Goal: Task Accomplishment & Management: Manage account settings

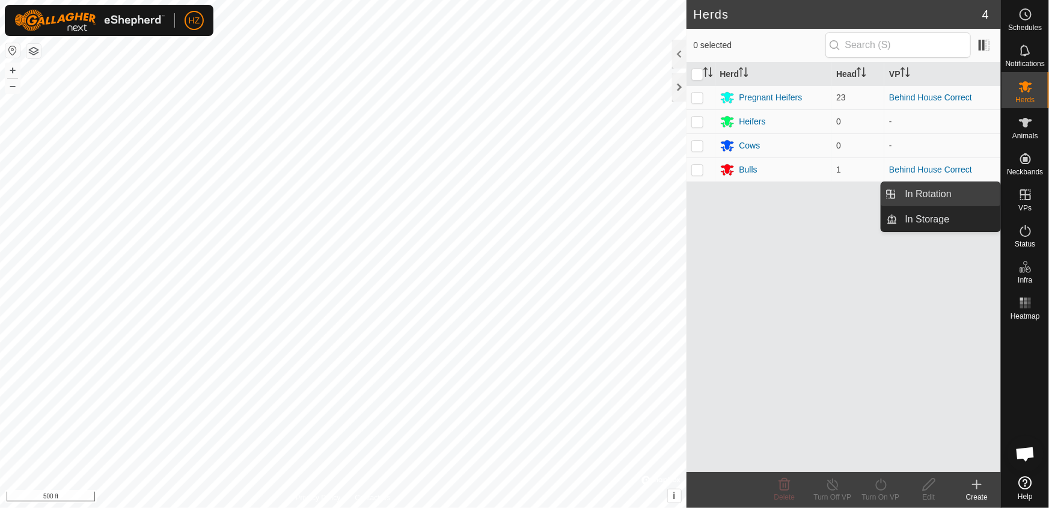
click at [949, 191] on link "In Rotation" at bounding box center [949, 194] width 103 height 24
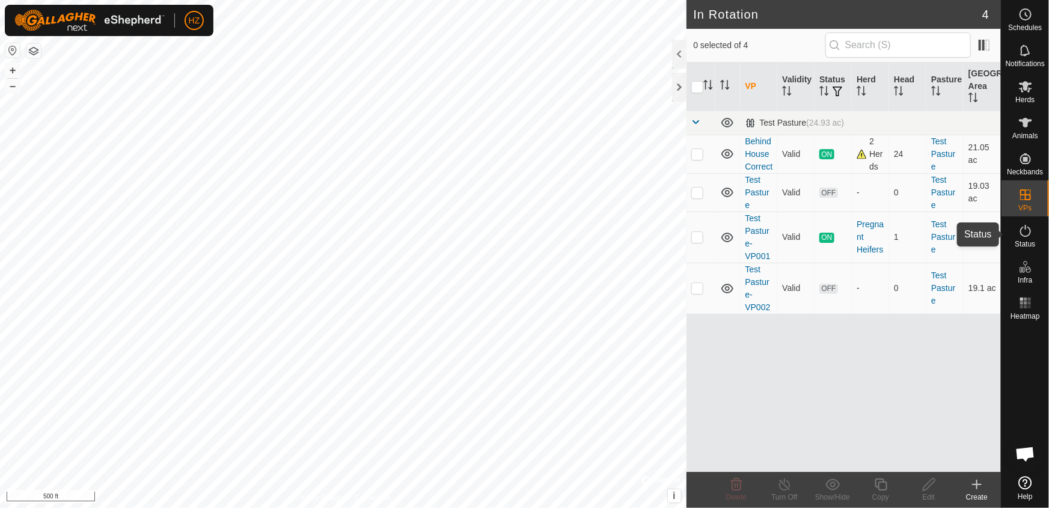
click at [1027, 234] on icon at bounding box center [1025, 231] width 14 height 14
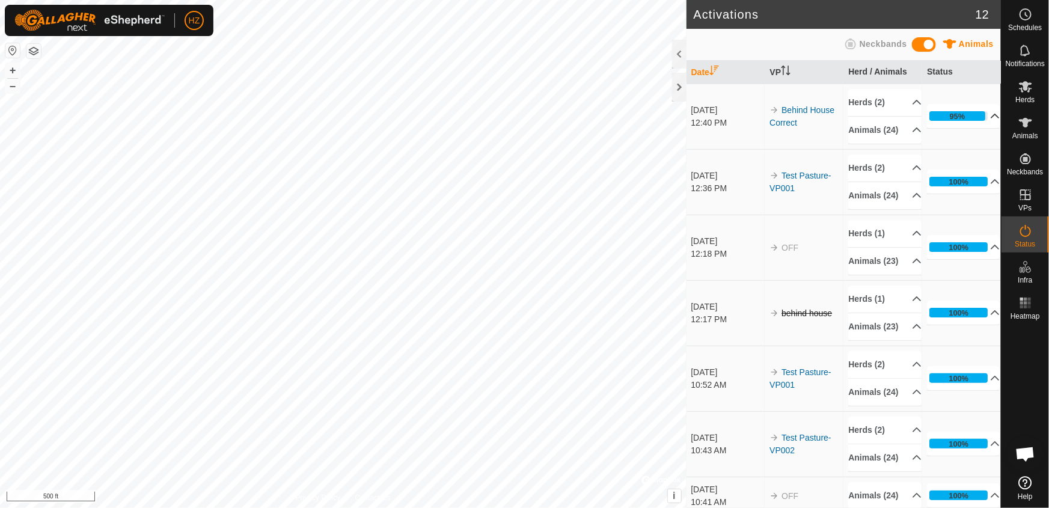
click at [980, 118] on p-accordion-header "95%" at bounding box center [963, 116] width 73 height 24
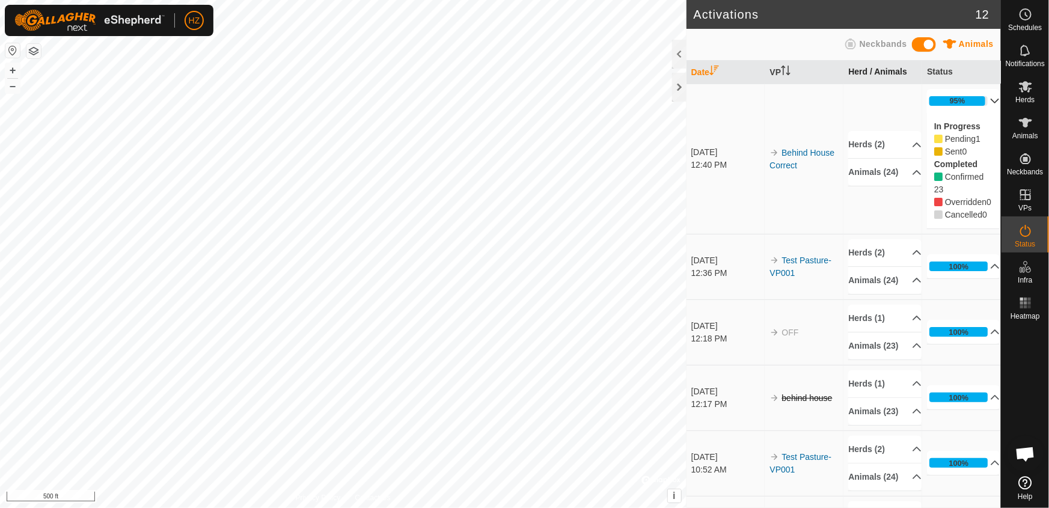
click at [877, 68] on th "Herd / Animals" at bounding box center [882, 72] width 79 height 23
click at [1026, 126] on icon at bounding box center [1025, 123] width 13 height 10
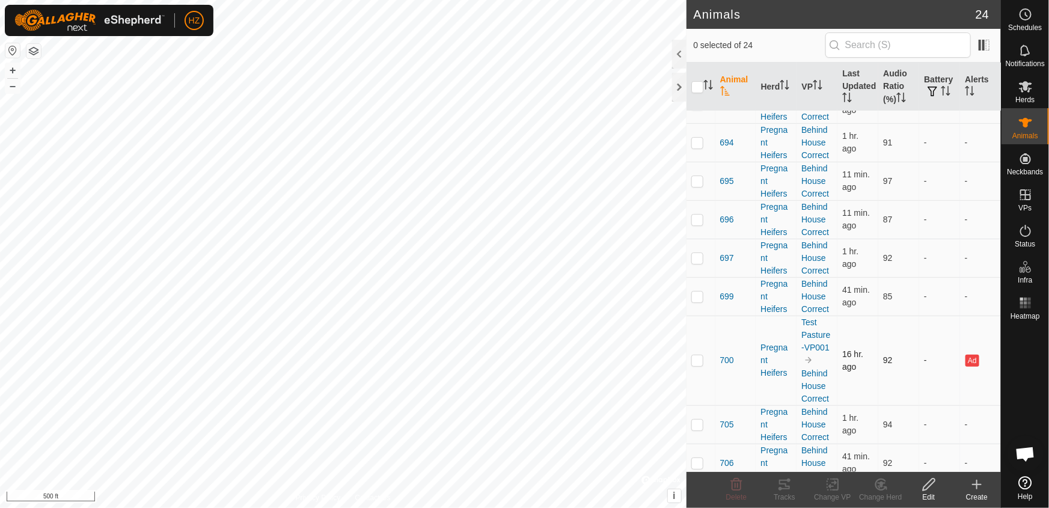
scroll to position [218, 0]
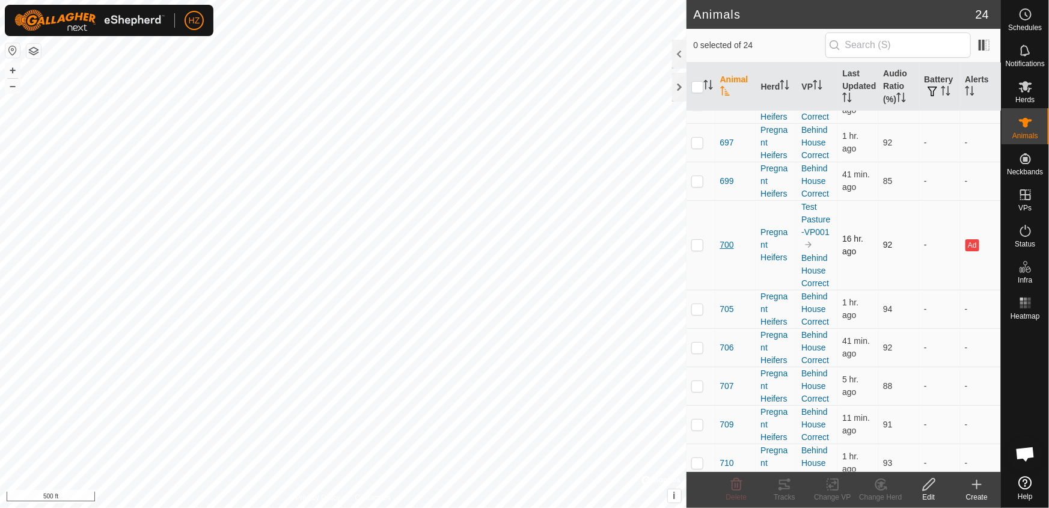
click at [728, 245] on span "700" at bounding box center [727, 245] width 14 height 13
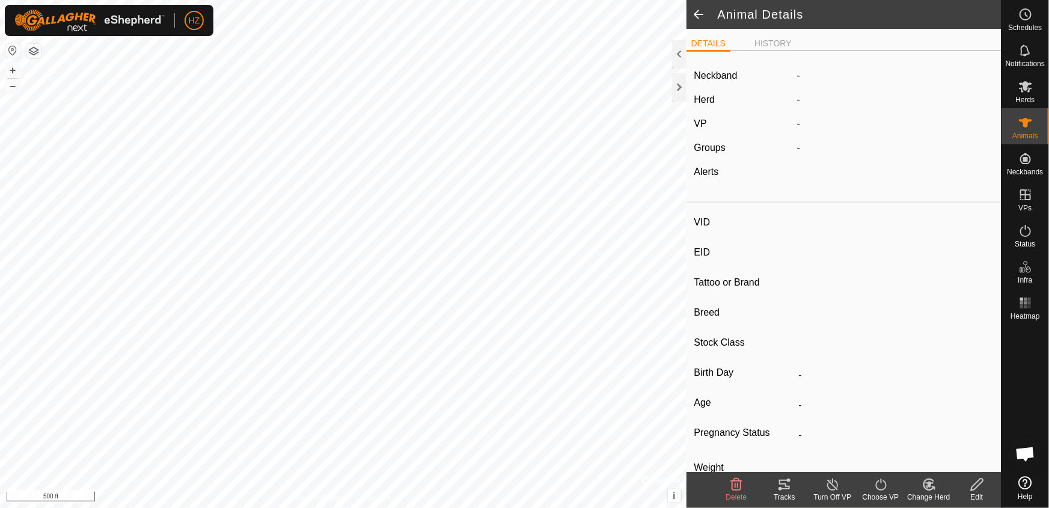
type input "700"
type input "-"
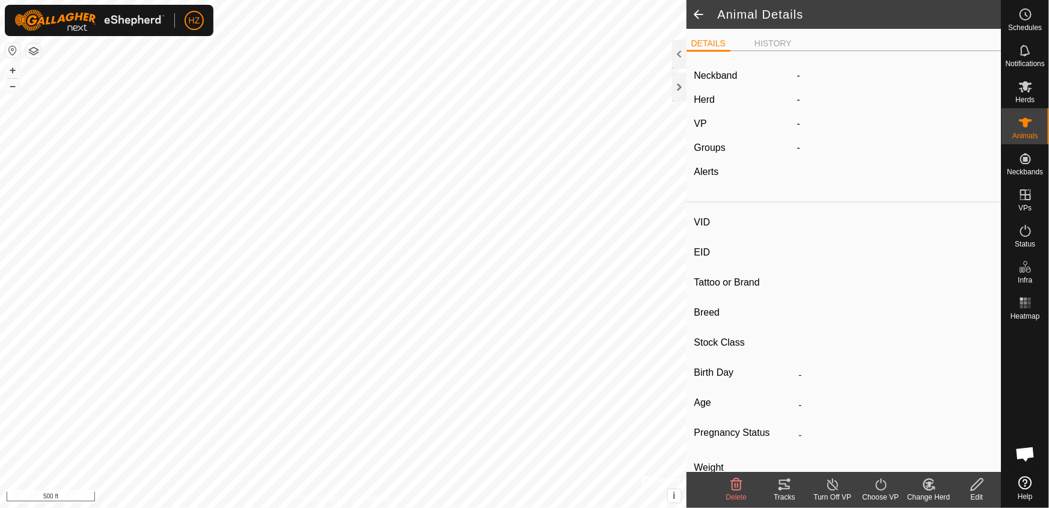
type input "-"
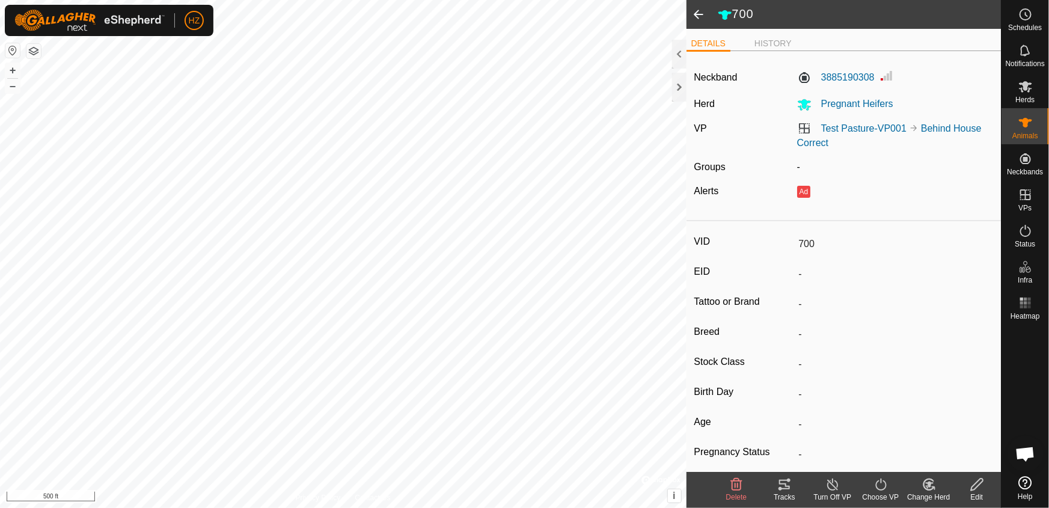
click at [697, 16] on span at bounding box center [698, 14] width 24 height 29
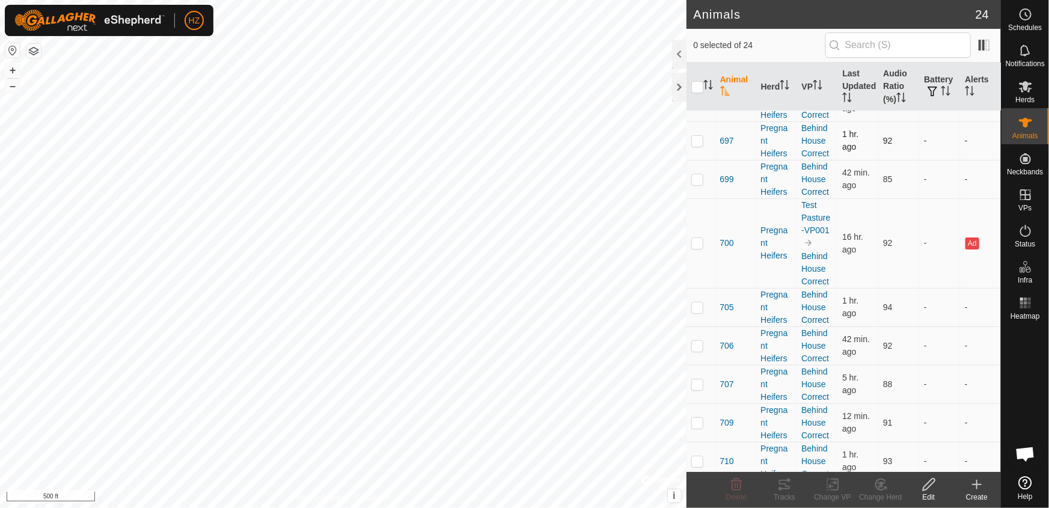
scroll to position [120, 0]
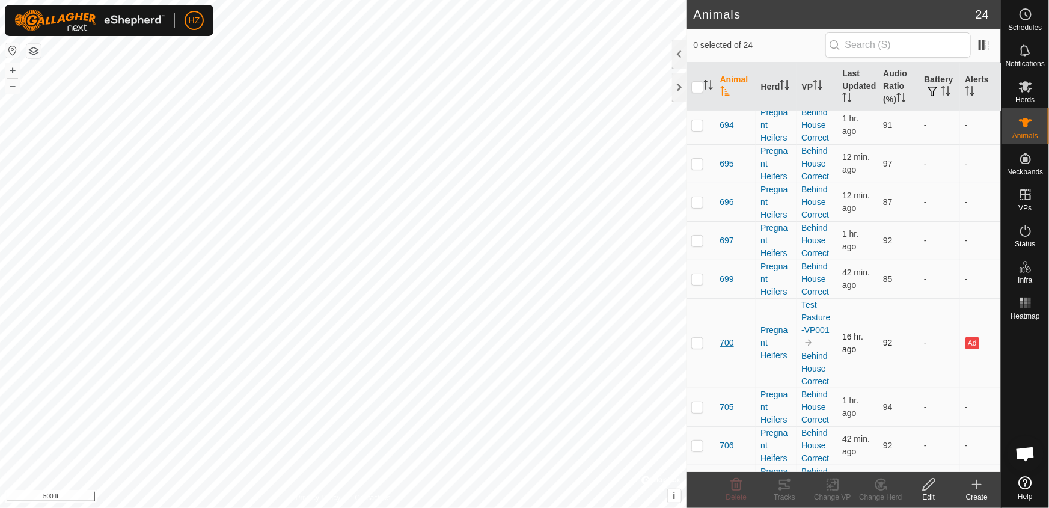
click at [728, 341] on span "700" at bounding box center [727, 343] width 14 height 13
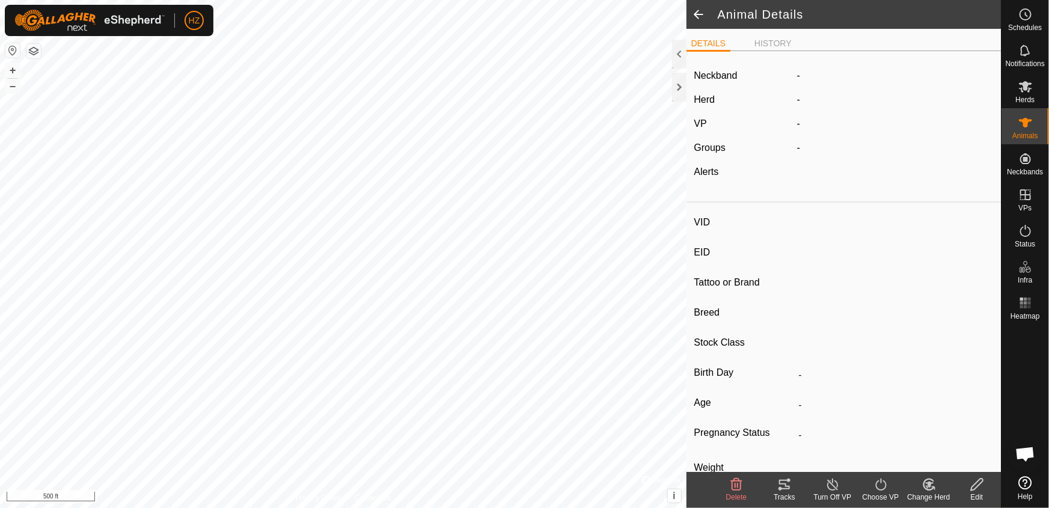
type input "700"
type input "-"
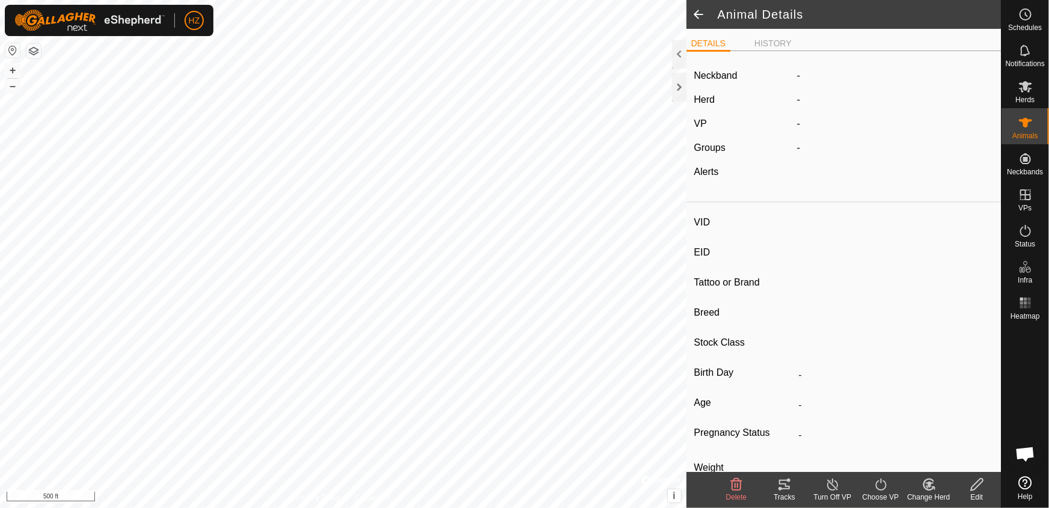
type input "-"
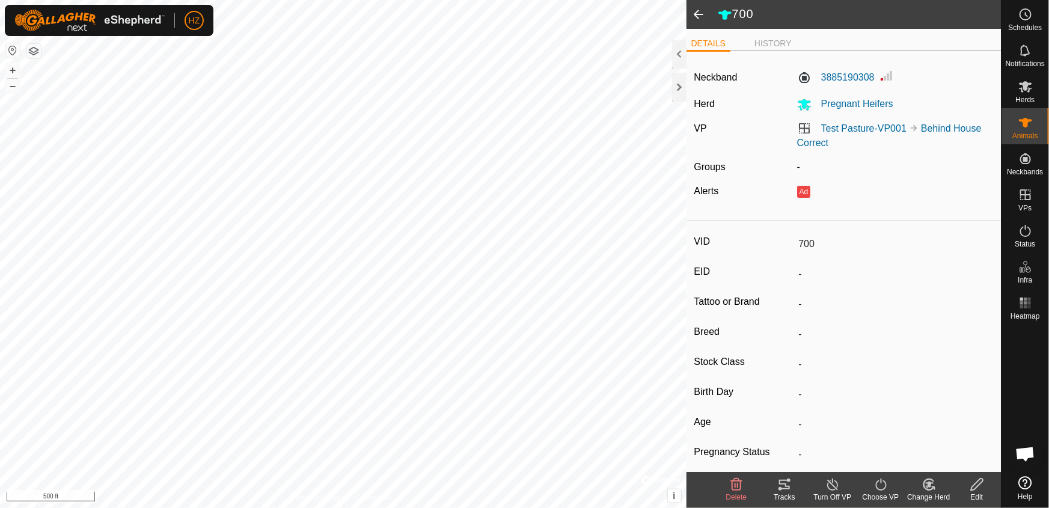
click at [696, 16] on span at bounding box center [698, 14] width 24 height 29
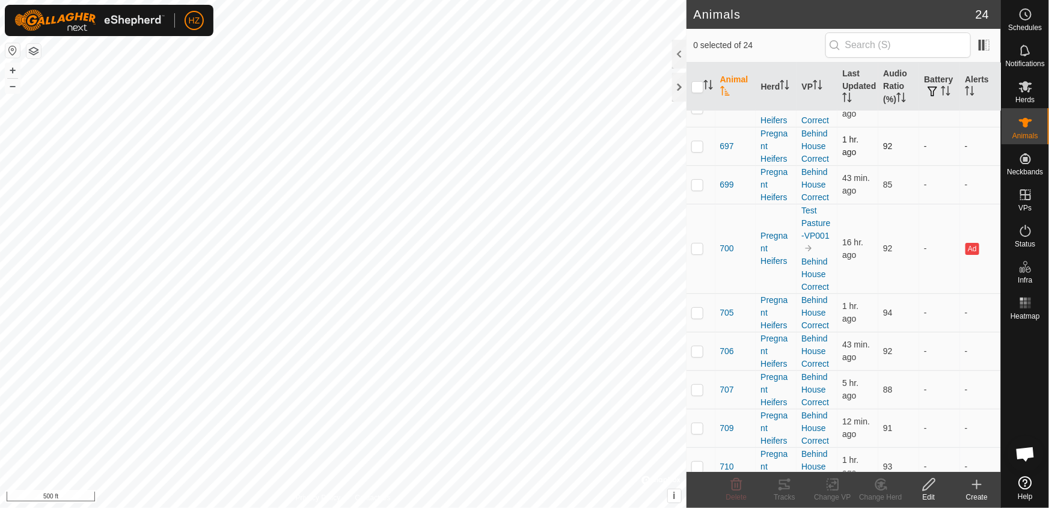
scroll to position [218, 0]
